Goal: Task Accomplishment & Management: Use online tool/utility

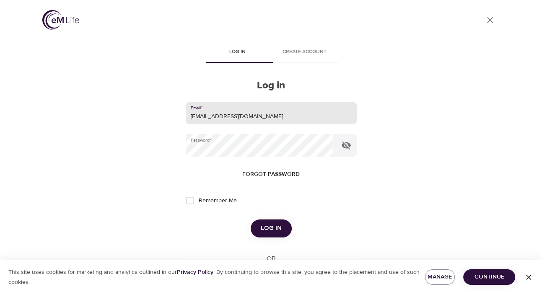
type input "[EMAIL_ADDRESS][DOMAIN_NAME]"
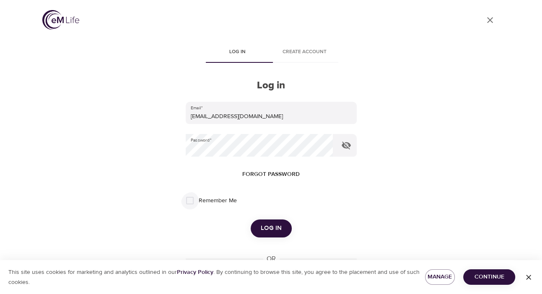
click at [192, 202] on input "Remember Me" at bounding box center [190, 201] width 18 height 18
checkbox input "true"
click at [281, 228] on button "Log in" at bounding box center [270, 228] width 41 height 18
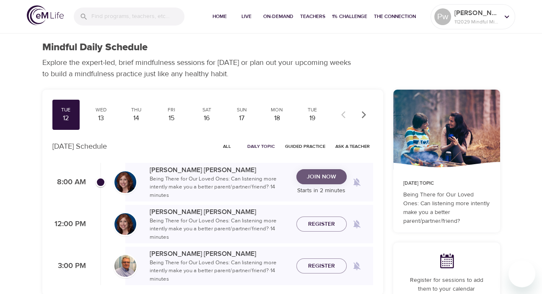
click at [320, 182] on span "Join Now" at bounding box center [321, 177] width 29 height 10
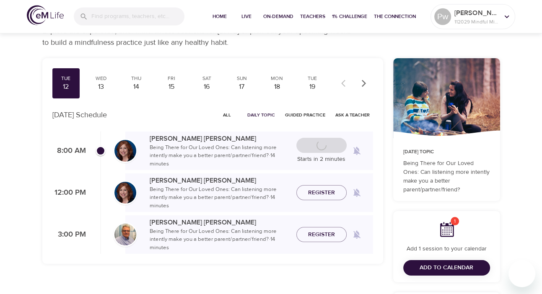
scroll to position [62, 0]
